Goal: Information Seeking & Learning: Check status

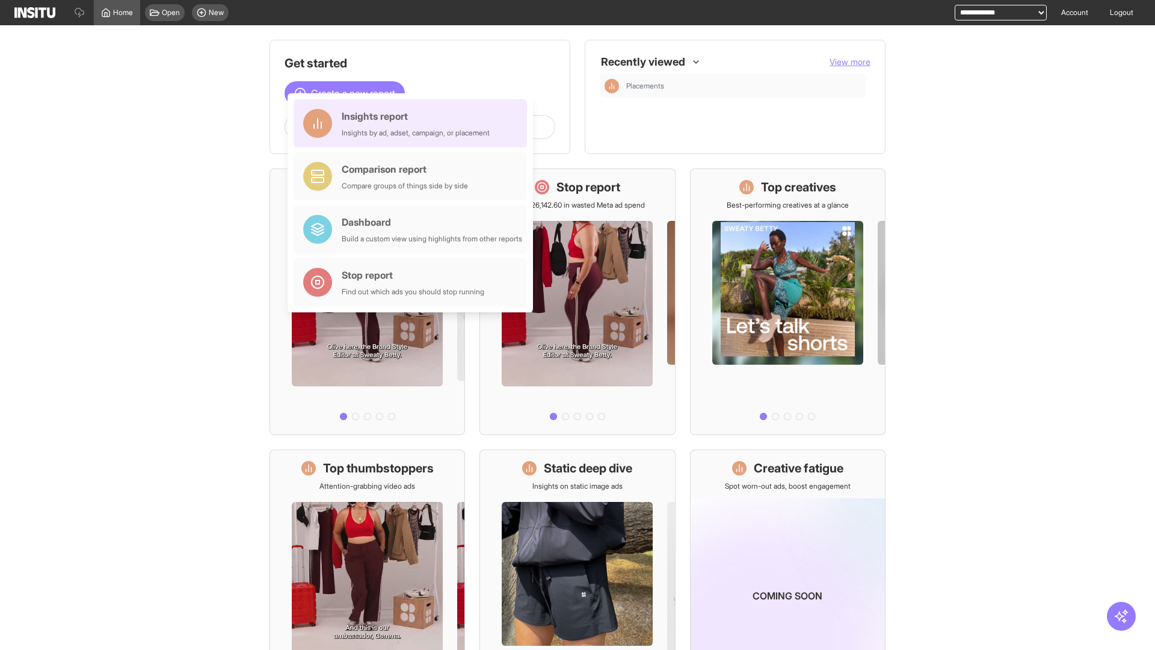
click at [413, 123] on div "Insights report Insights by ad, adset, campaign, or placement" at bounding box center [416, 123] width 148 height 29
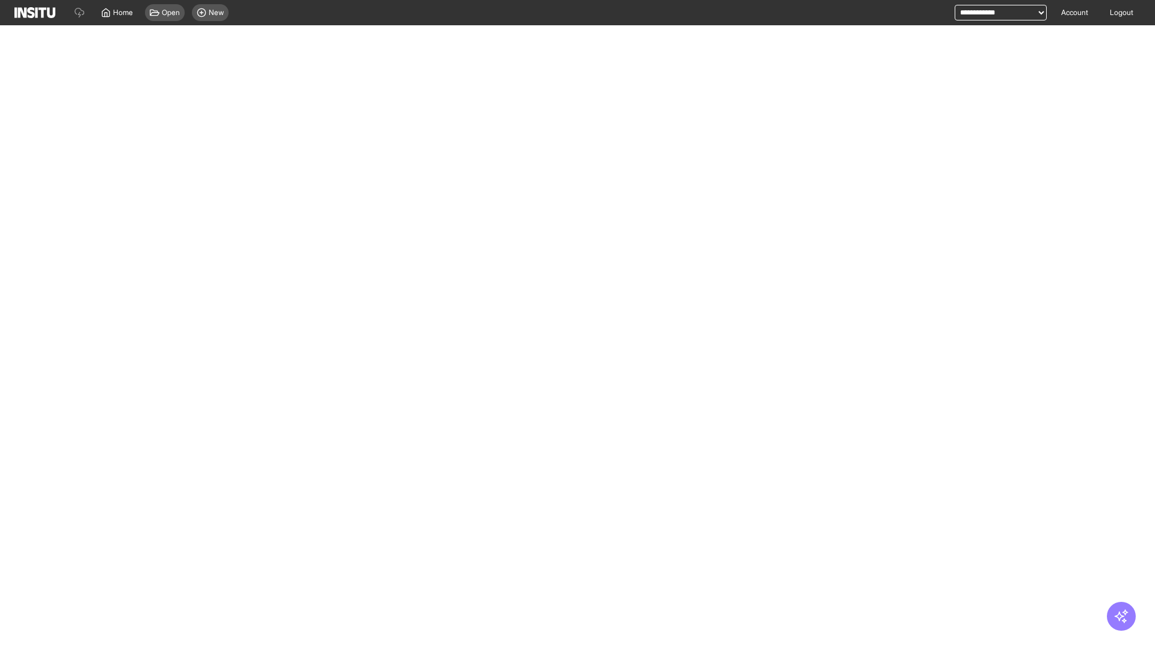
select select "**"
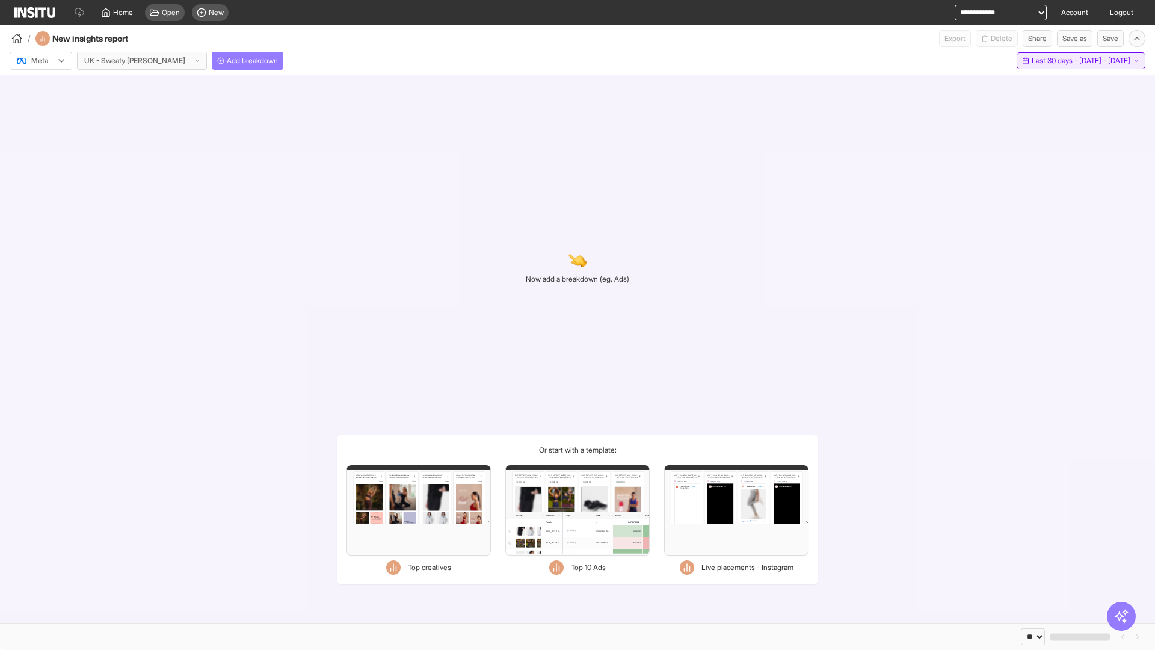
click at [1055, 61] on span "Last 30 days - [DATE] - [DATE]" at bounding box center [1081, 61] width 99 height 10
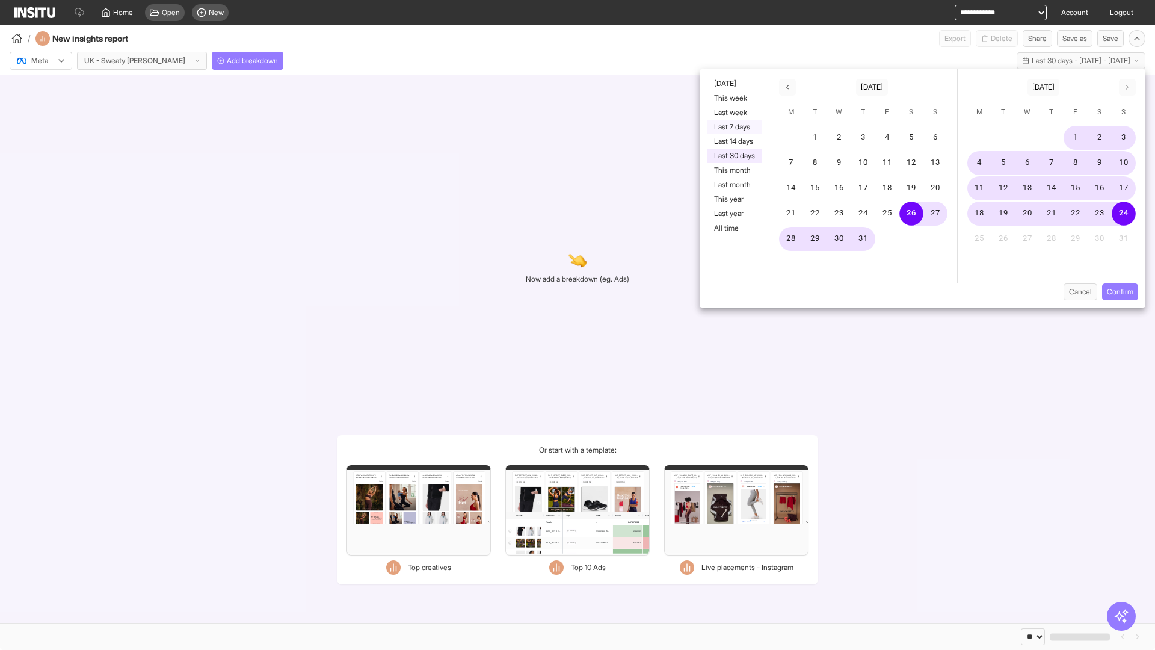
click at [733, 127] on button "Last 7 days" at bounding box center [734, 127] width 55 height 14
